Goal: Information Seeking & Learning: Find specific fact

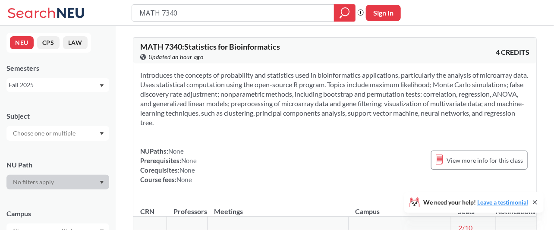
click at [86, 0] on html "MATH 7340 Phrase search guarantees the exact search appears in the results. Ex.…" at bounding box center [277, 115] width 554 height 230
type input "BIOT 6100"
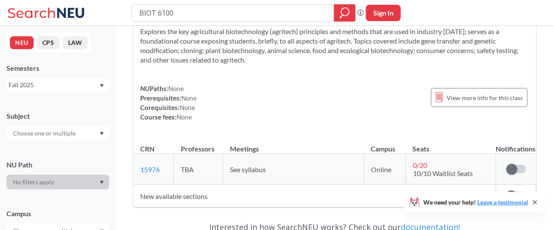
scroll to position [57, 0]
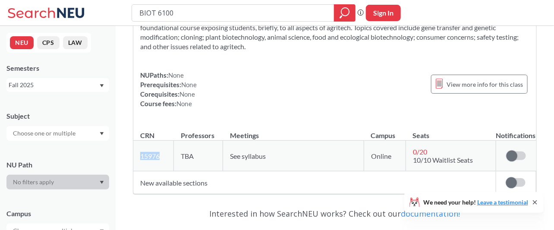
drag, startPoint x: 160, startPoint y: 153, endPoint x: 141, endPoint y: 157, distance: 19.3
click at [141, 157] on td "15976 View this section on Banner." at bounding box center [153, 156] width 41 height 31
copy link "15976"
drag, startPoint x: 217, startPoint y: 14, endPoint x: 157, endPoint y: 15, distance: 60.4
click at [157, 15] on input "BIOT 6100" at bounding box center [234, 13] width 190 height 15
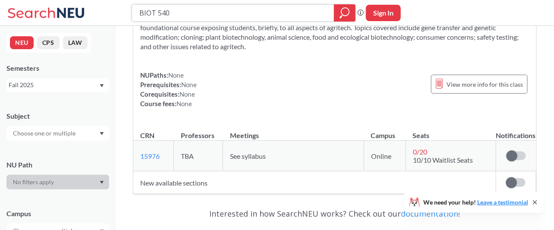
type input "BIOT 5400"
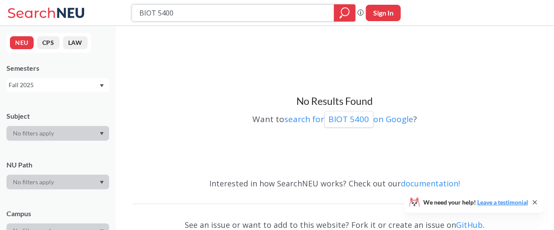
drag, startPoint x: 209, startPoint y: 16, endPoint x: 169, endPoint y: 14, distance: 39.3
click at [169, 14] on input "BIOT 5400" at bounding box center [234, 13] width 190 height 15
type input "BIOT 5401"
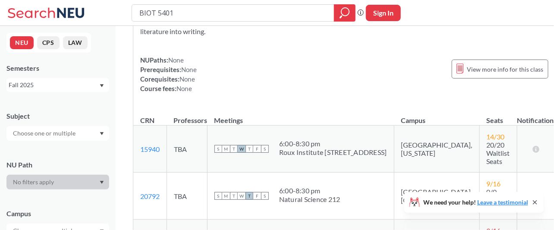
scroll to position [115, 0]
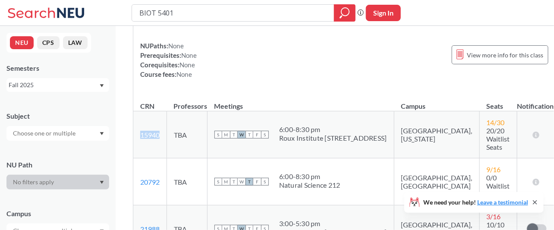
drag, startPoint x: 162, startPoint y: 133, endPoint x: 139, endPoint y: 133, distance: 23.3
click at [139, 133] on td "15940 View this section on Banner." at bounding box center [150, 134] width 34 height 47
copy link "15940"
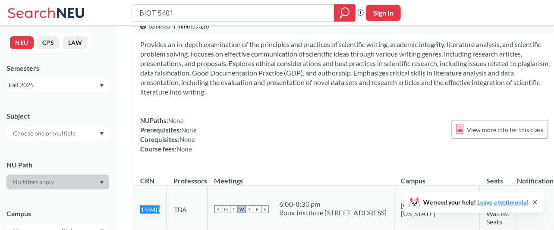
scroll to position [0, 0]
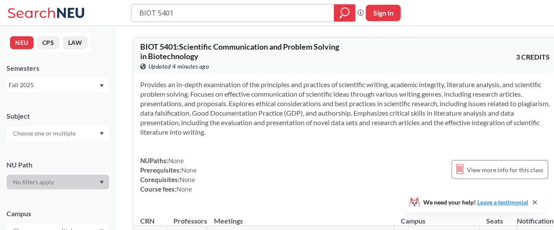
drag, startPoint x: 179, startPoint y: 16, endPoint x: 157, endPoint y: 16, distance: 22.5
click at [157, 16] on input "BIOT 5401" at bounding box center [234, 13] width 190 height 15
type input "BIOT 7247"
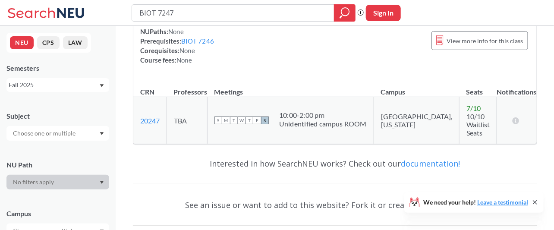
scroll to position [115, 0]
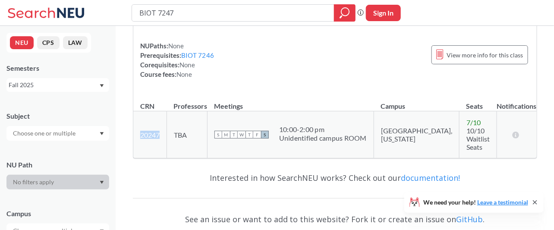
drag, startPoint x: 164, startPoint y: 131, endPoint x: 141, endPoint y: 134, distance: 23.5
click at [141, 134] on td "20247 View this section on Banner." at bounding box center [150, 134] width 34 height 47
copy link "20247"
